Goal: Task Accomplishment & Management: Complete application form

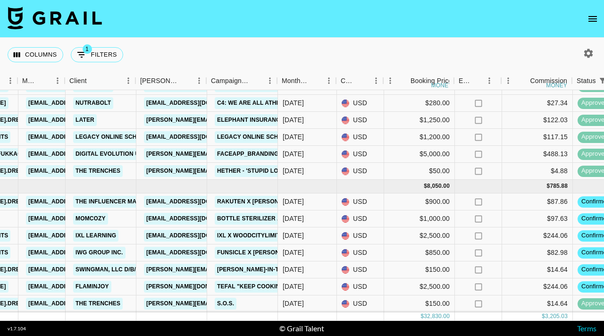
scroll to position [240, 249]
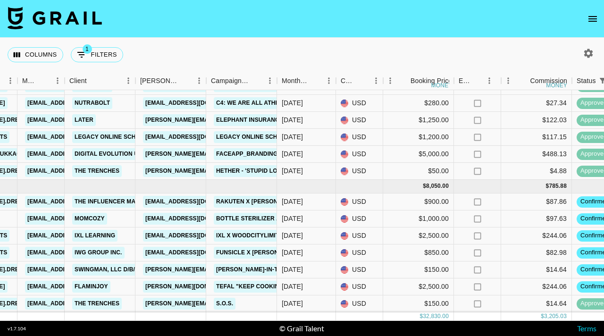
click at [602, 18] on nav at bounding box center [302, 19] width 604 height 38
click at [596, 18] on icon "open drawer" at bounding box center [592, 19] width 8 height 6
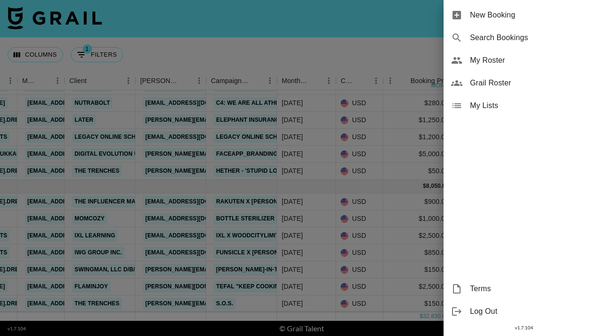
click at [491, 17] on span "New Booking" at bounding box center [533, 14] width 126 height 11
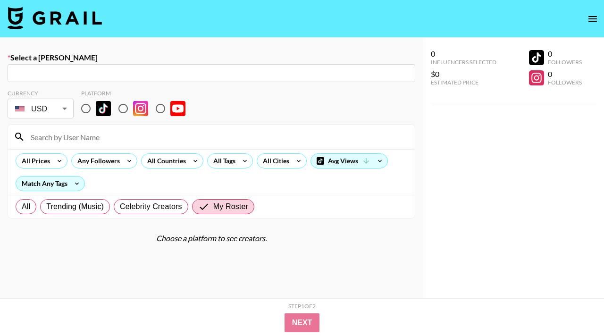
click at [119, 76] on input "text" at bounding box center [211, 73] width 396 height 11
click at [109, 73] on input "al" at bounding box center [211, 73] width 396 height 11
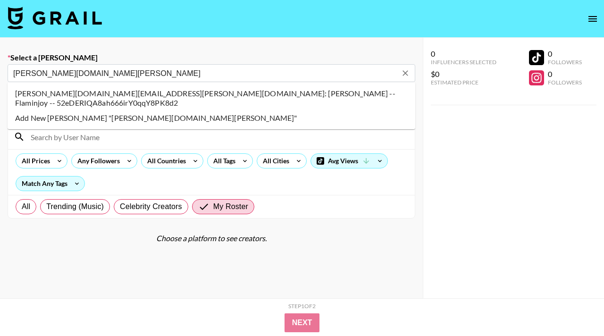
click at [270, 93] on li "alexander.sm@flaminjoy.com: Alexander Stoica-Marcu -- Flaminjoy -- 52eDERIQA8ah…" at bounding box center [212, 98] width 408 height 25
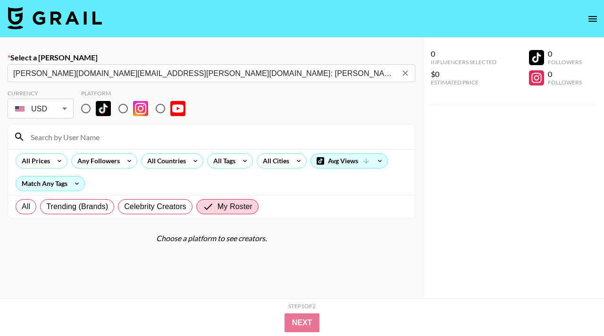
type input "alexander.sm@flaminjoy.com: Alexander Stoica-Marcu -- Flaminjoy -- 52eDERIQA8ah…"
click at [86, 110] on input "radio" at bounding box center [86, 109] width 20 height 20
radio input "true"
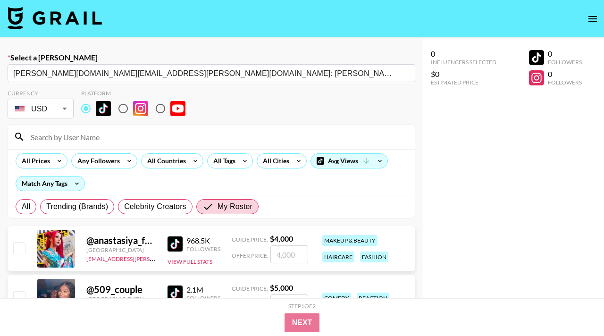
click at [86, 143] on input at bounding box center [217, 136] width 384 height 15
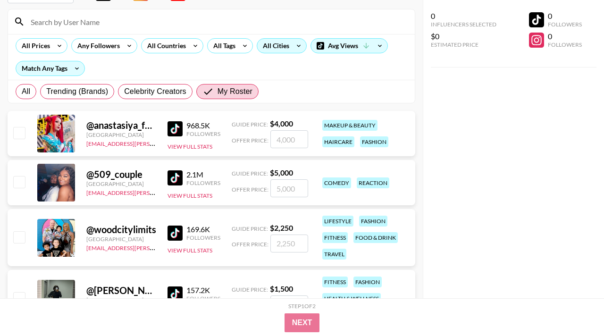
scroll to position [117, 0]
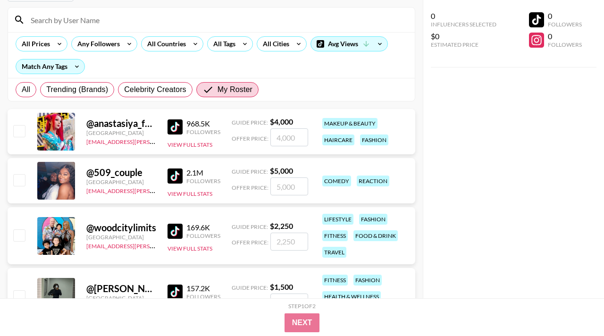
click at [285, 185] on input "number" at bounding box center [289, 186] width 38 height 18
type input "5"
checkbox input "true"
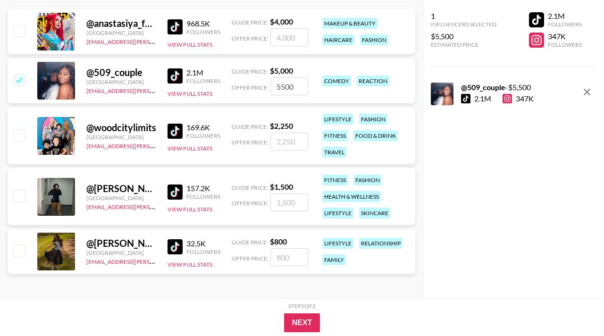
scroll to position [219, 0]
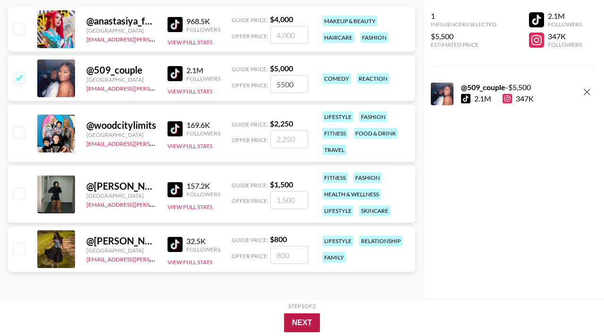
type input "5500"
click at [301, 326] on button "Next" at bounding box center [302, 322] width 36 height 19
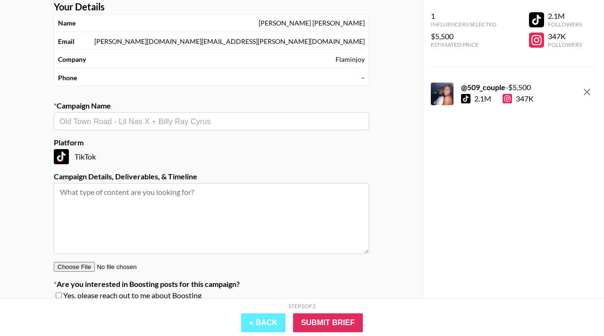
scroll to position [41, 0]
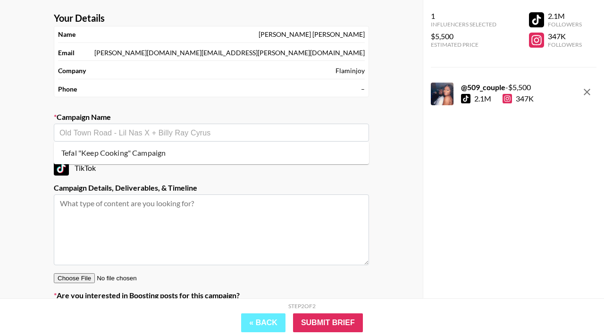
click at [254, 129] on input "text" at bounding box center [211, 132] width 304 height 11
click at [180, 154] on li "Tefal "Keep Cooking" Campaign" at bounding box center [211, 152] width 315 height 15
type input "Tefal "Keep Cooking" Campaign"
type textarea "TikTok -- TikTok -- Deliverable:​ 1 TikTok Concept:​ ​Brief attached​.​ Pick wh…"
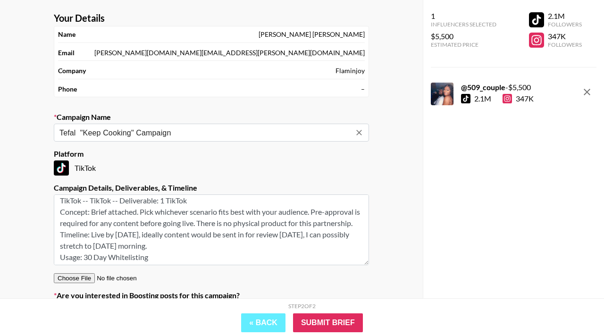
scroll to position [0, 0]
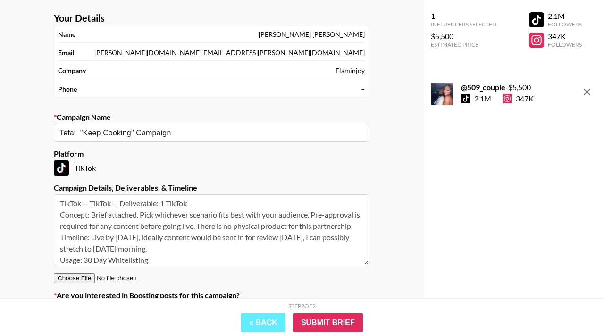
drag, startPoint x: 108, startPoint y: 211, endPoint x: 173, endPoint y: 211, distance: 65.6
click at [173, 212] on textarea "TikTok -- TikTok -- Deliverable:​ 1 TikTok Concept:​ ​Brief attached​.​ Pick wh…" at bounding box center [211, 229] width 315 height 71
click at [188, 235] on textarea "TikTok -- TikTok -- Deliverable:​ 1 TikTok Concept:​ ​Brief attached​.​ Pick wh…" at bounding box center [211, 229] width 315 height 71
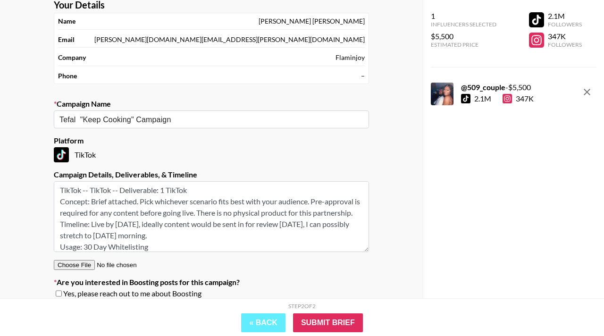
scroll to position [92, 0]
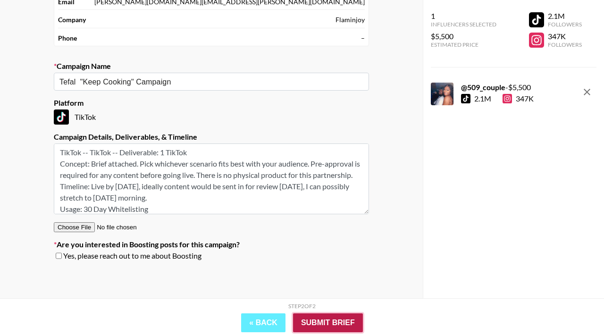
click at [336, 320] on input "Submit Brief" at bounding box center [328, 322] width 70 height 19
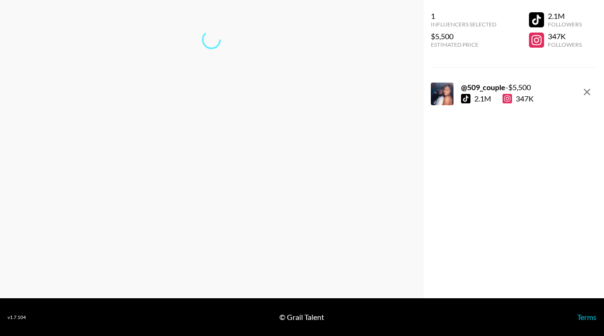
scroll to position [38, 0]
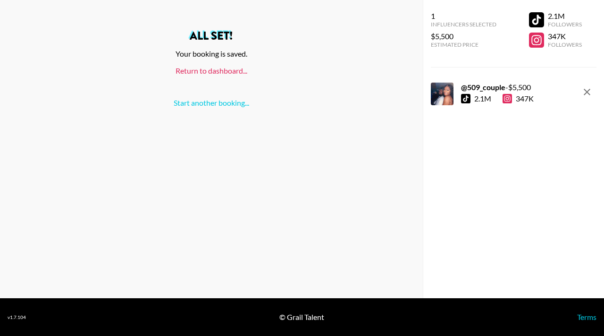
click at [240, 71] on link "Return to dashboard..." at bounding box center [212, 70] width 72 height 9
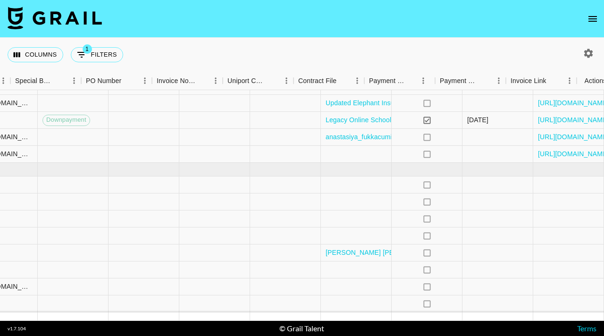
scroll to position [257, 963]
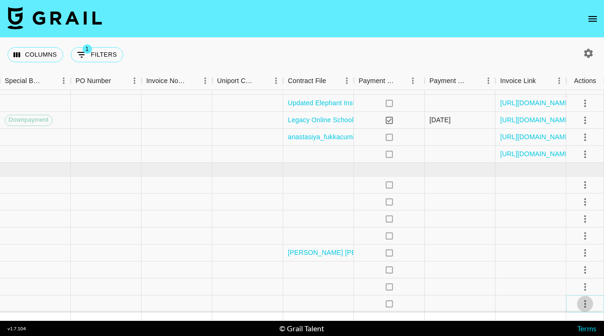
click at [584, 302] on icon "select merge strategy" at bounding box center [584, 303] width 11 height 11
click at [568, 212] on li "Confirm" at bounding box center [573, 215] width 61 height 17
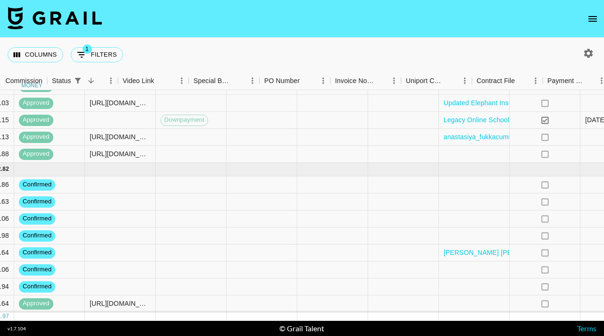
scroll to position [257, 816]
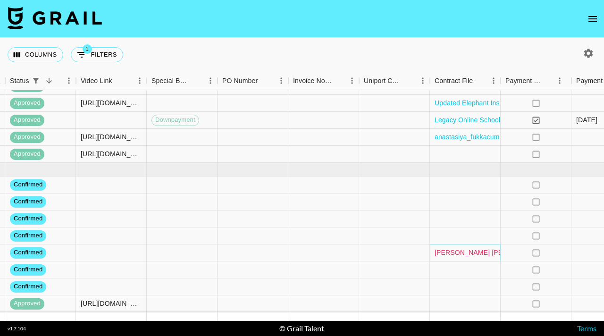
click at [465, 254] on link "[PERSON_NAME] [PERSON_NAME] in the Box contract.pdf" at bounding box center [526, 252] width 182 height 9
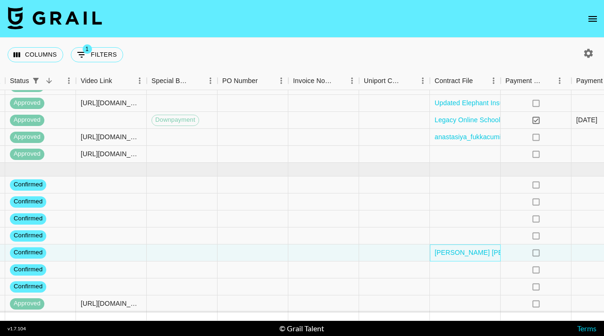
click at [430, 247] on div "[PERSON_NAME] [PERSON_NAME] in the Box contract.pdf" at bounding box center [465, 252] width 71 height 17
click at [432, 247] on div "[PERSON_NAME] [PERSON_NAME] in the Box contract.pdf" at bounding box center [465, 252] width 71 height 17
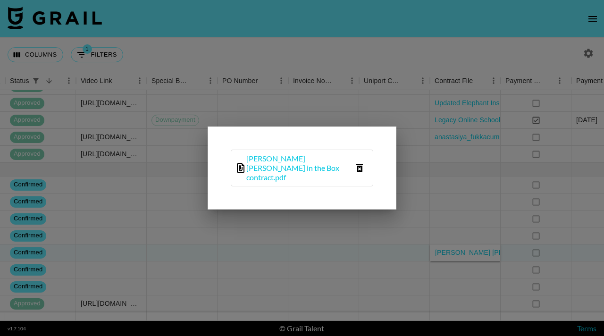
click at [360, 172] on icon "delete file" at bounding box center [359, 167] width 11 height 11
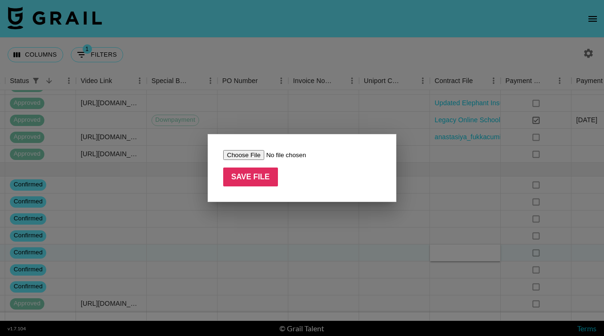
click at [248, 153] on input "file" at bounding box center [282, 155] width 119 height 10
type input "C:\fakepath\[PERSON_NAME] in the Box x [PERSON_NAME].pdf"
click at [255, 183] on input "Save File" at bounding box center [250, 177] width 55 height 19
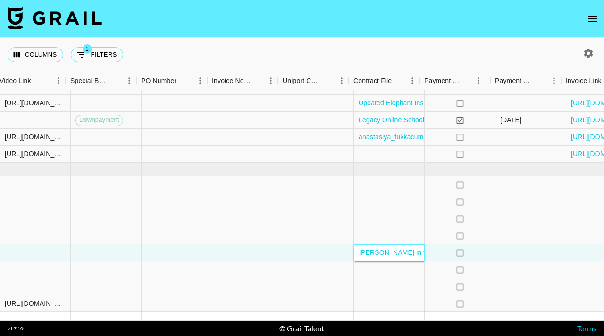
scroll to position [257, 906]
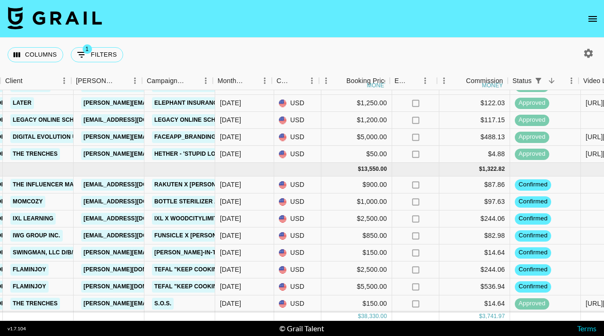
scroll to position [257, 313]
